Goal: Information Seeking & Learning: Understand process/instructions

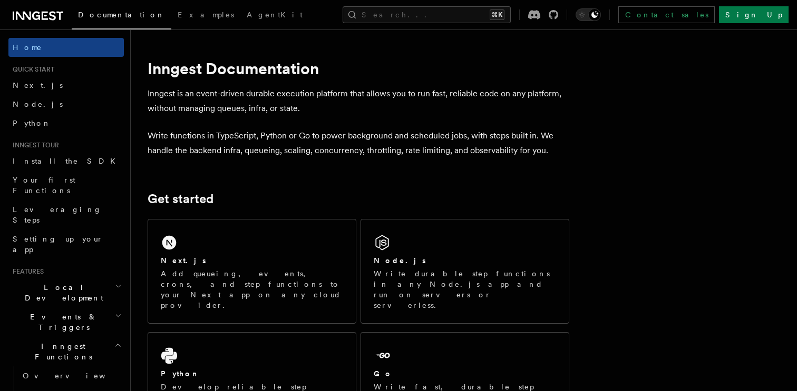
scroll to position [17, 0]
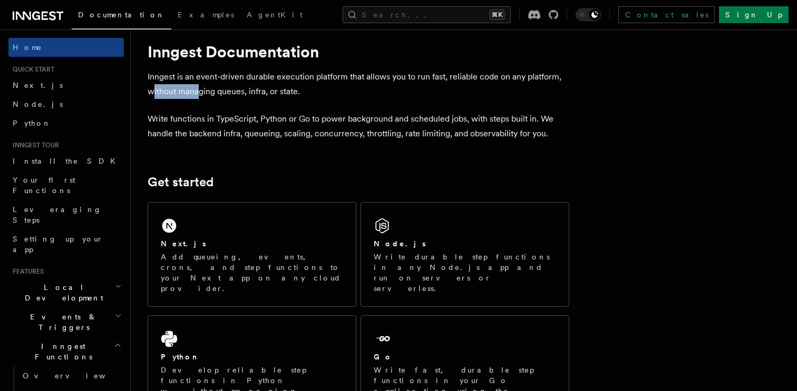
drag, startPoint x: 153, startPoint y: 93, endPoint x: 198, endPoint y: 93, distance: 44.8
click at [198, 93] on p "Inngest is an event-driven durable execution platform that allows you to run fa…" at bounding box center [359, 85] width 422 height 30
drag, startPoint x: 220, startPoint y: 92, endPoint x: 248, endPoint y: 92, distance: 27.9
click at [248, 92] on p "Inngest is an event-driven durable execution platform that allows you to run fa…" at bounding box center [359, 85] width 422 height 30
click at [278, 91] on p "Inngest is an event-driven durable execution platform that allows you to run fa…" at bounding box center [359, 85] width 422 height 30
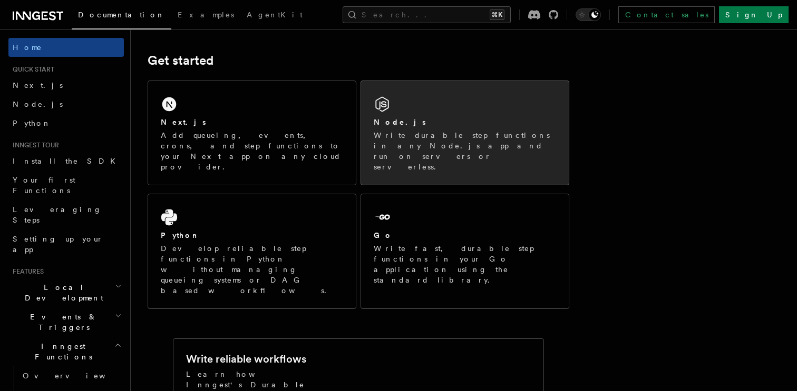
scroll to position [140, 0]
click at [426, 121] on div "Node.js" at bounding box center [465, 121] width 182 height 11
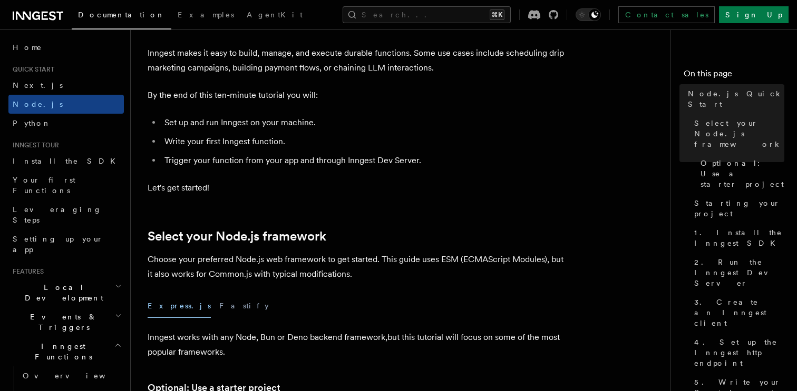
scroll to position [89, 0]
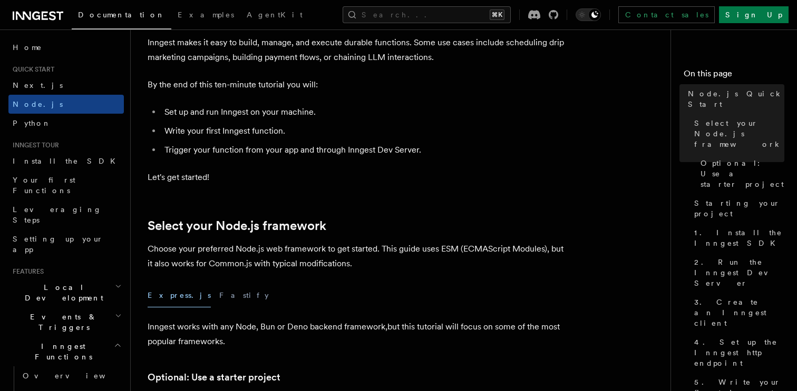
click at [236, 134] on li "Write your first Inngest function." at bounding box center [365, 131] width 408 height 15
click at [233, 139] on img at bounding box center [236, 145] width 12 height 12
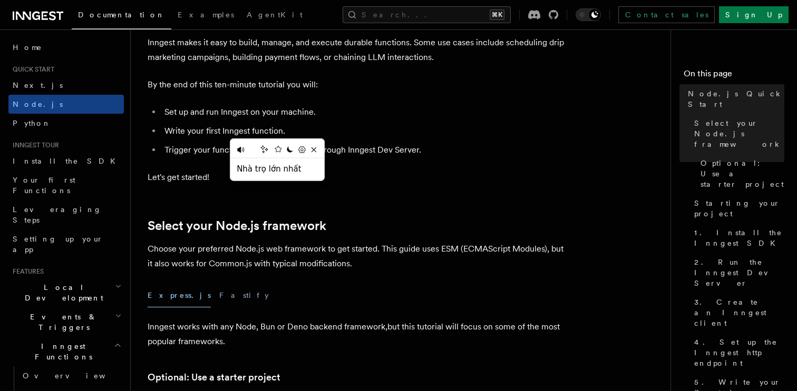
click at [297, 120] on ul "Set up and run Inngest on your machine. Write your first Inngest function. Trig…" at bounding box center [359, 131] width 422 height 53
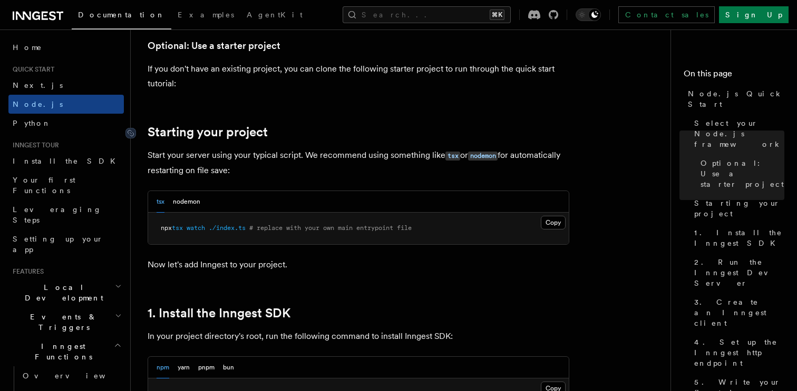
scroll to position [443, 0]
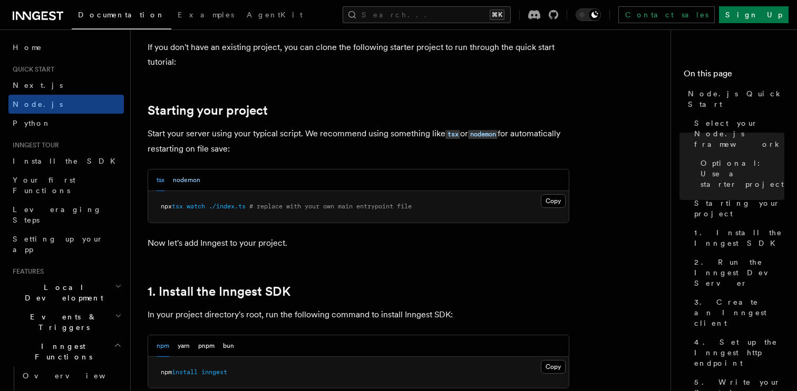
click at [181, 180] on button "nodemon" at bounding box center [186, 181] width 27 height 22
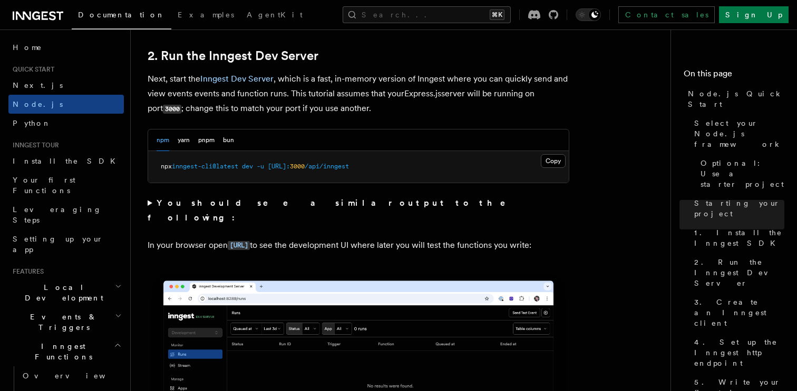
scroll to position [840, 0]
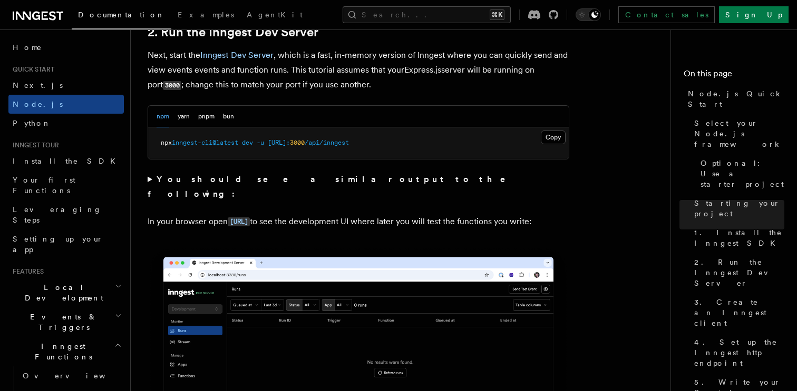
click at [150, 182] on summary "You should see a similar output to the following:" at bounding box center [359, 187] width 422 height 30
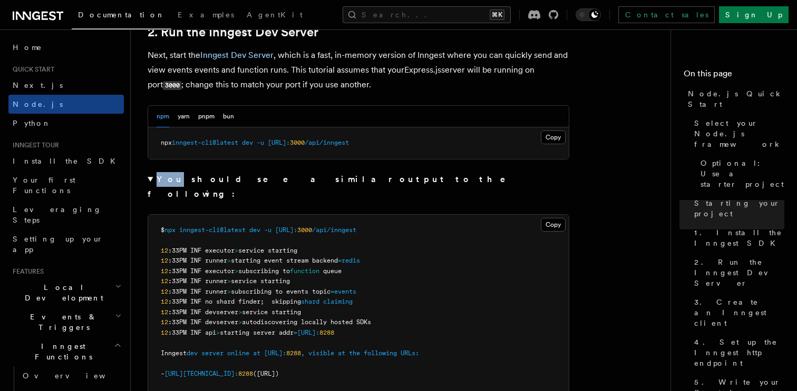
click at [150, 182] on summary "You should see a similar output to the following:" at bounding box center [359, 187] width 422 height 30
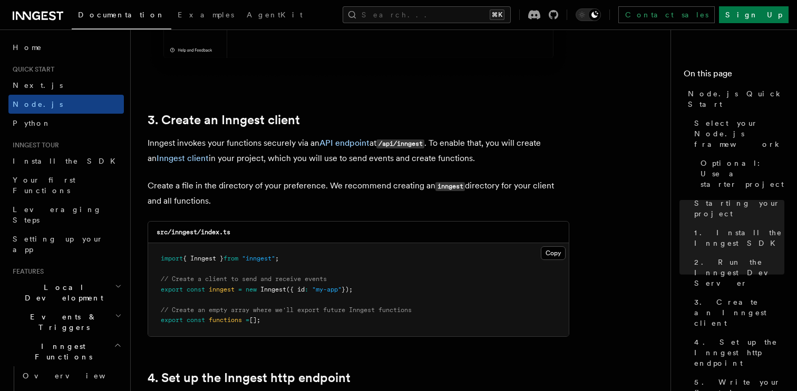
scroll to position [1270, 0]
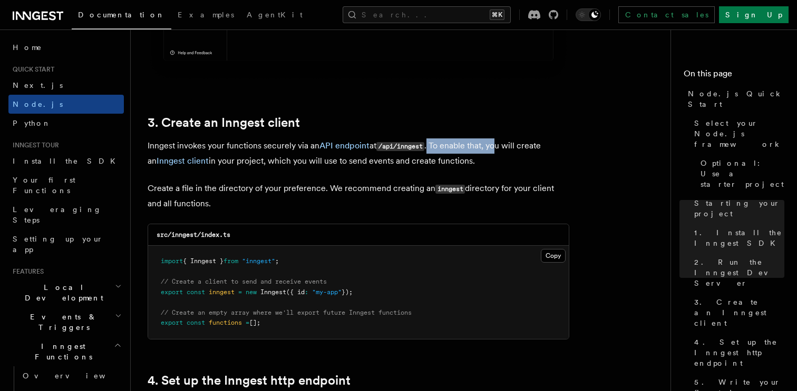
drag, startPoint x: 432, startPoint y: 149, endPoint x: 497, endPoint y: 149, distance: 65.9
click at [497, 149] on p "Inngest invokes your functions securely via an API endpoint at /api/inngest . T…" at bounding box center [359, 154] width 422 height 30
click at [208, 166] on p "Inngest invokes your functions securely via an API endpoint at /api/inngest . T…" at bounding box center [359, 154] width 422 height 30
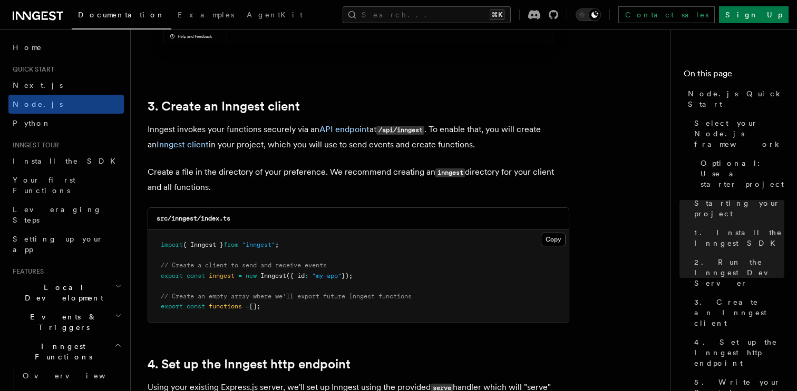
scroll to position [1287, 0]
click at [171, 145] on link "Inngest client" at bounding box center [182, 144] width 52 height 10
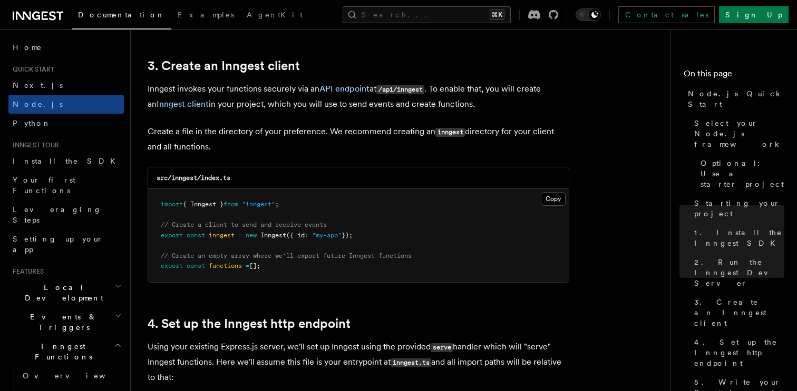
scroll to position [1345, 0]
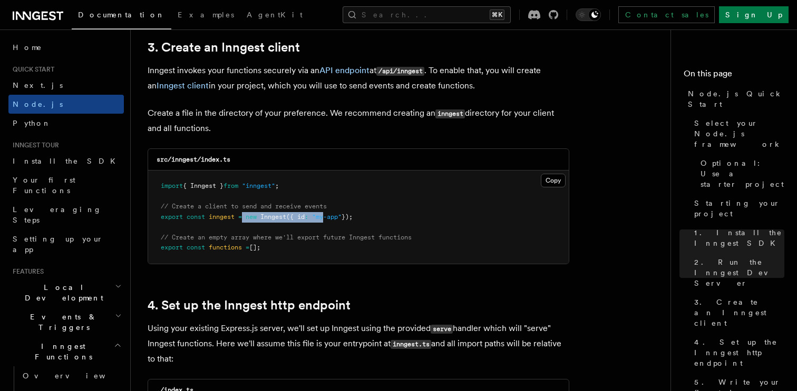
drag, startPoint x: 246, startPoint y: 216, endPoint x: 328, endPoint y: 216, distance: 82.2
click at [328, 216] on span "export const inngest = new Inngest ({ id : "my-app" });" at bounding box center [257, 216] width 192 height 7
click at [377, 219] on pre "import { Inngest } from "inngest" ; // Create a client to send and receive even…" at bounding box center [358, 217] width 420 height 93
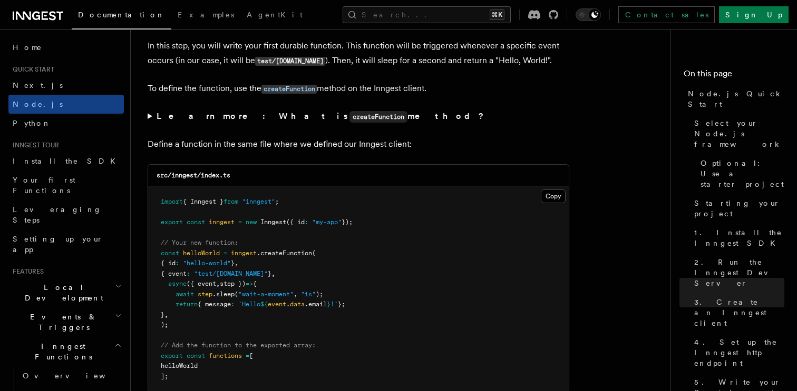
scroll to position [2012, 0]
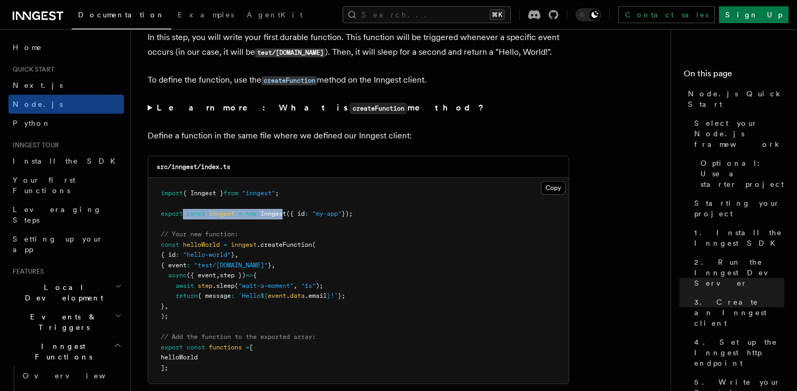
drag, startPoint x: 184, startPoint y: 217, endPoint x: 287, endPoint y: 218, distance: 102.8
click at [287, 218] on span "export const inngest = new Inngest ({ id : "my-app" });" at bounding box center [257, 213] width 192 height 7
click at [316, 193] on pre "import { Inngest } from "inngest" ; export const inngest = new Inngest ({ id : …" at bounding box center [358, 281] width 420 height 206
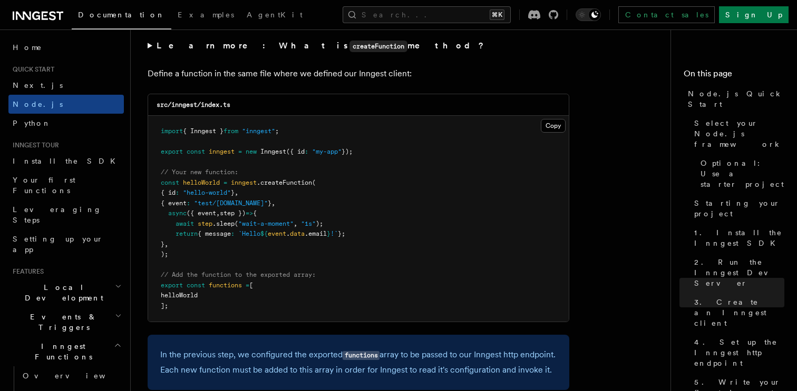
scroll to position [2066, 0]
